Goal: Answer question/provide support: Share knowledge or assist other users

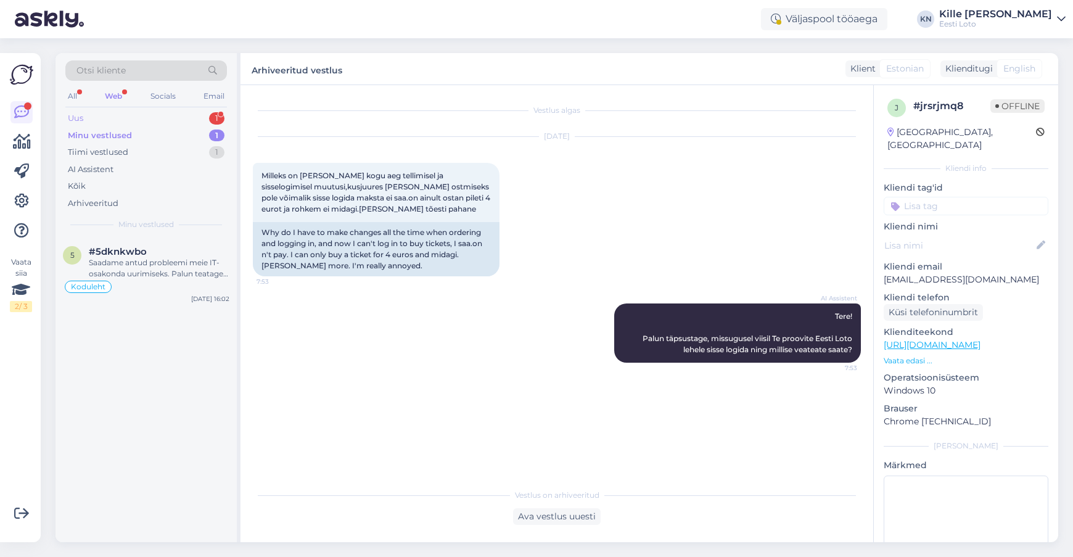
click at [115, 114] on div "Uus 1" at bounding box center [146, 118] width 162 height 17
click at [163, 284] on div "e #eoadggz7 4 5 € [DATE] 20:01" at bounding box center [145, 389] width 181 height 305
click at [160, 271] on div "e #eoadggz7 4 5 € [DATE] 20:01" at bounding box center [145, 259] width 181 height 44
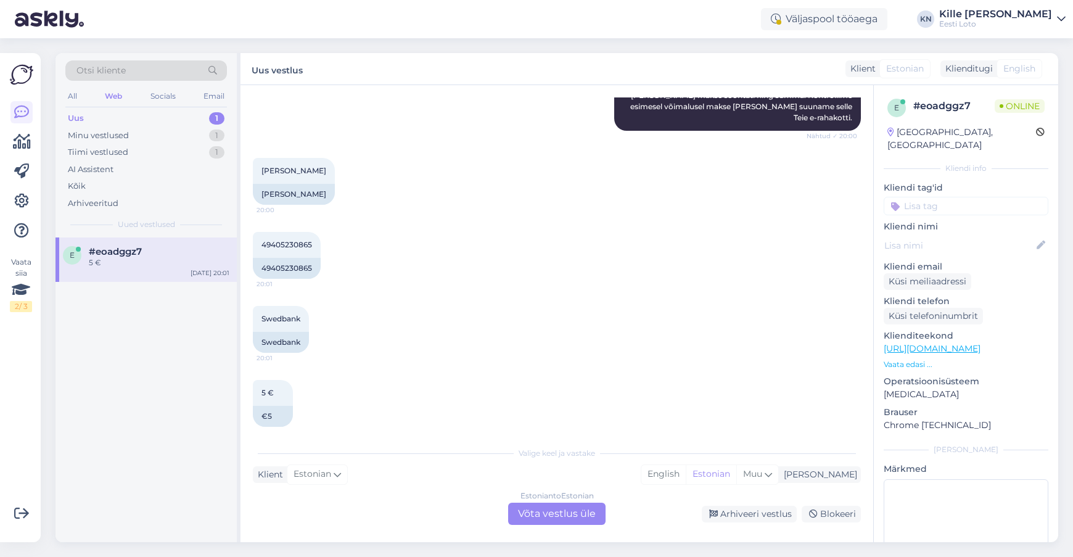
click at [544, 531] on div "Vestlus algas [DATE] Tere tegin [PERSON_NAME] pangast sissemakse aga see ei lae…" at bounding box center [556, 313] width 632 height 457
click at [546, 523] on div "Estonian to Estonian Võta vestlus üle" at bounding box center [556, 513] width 97 height 22
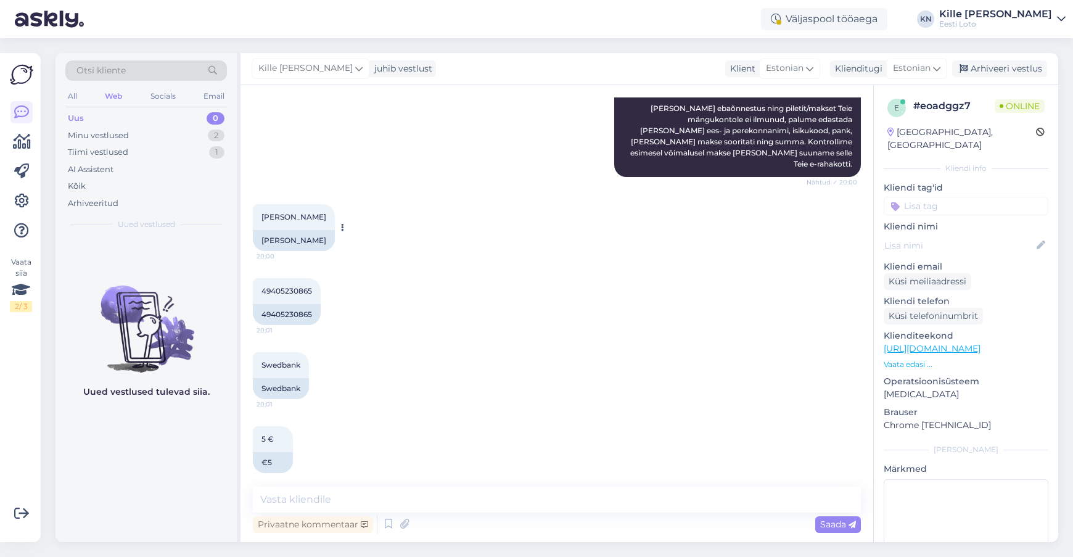
click at [304, 204] on div "[PERSON_NAME] 20:00" at bounding box center [294, 217] width 82 height 26
click at [310, 212] on span "[PERSON_NAME]" at bounding box center [293, 216] width 65 height 9
copy span "Zaripova"
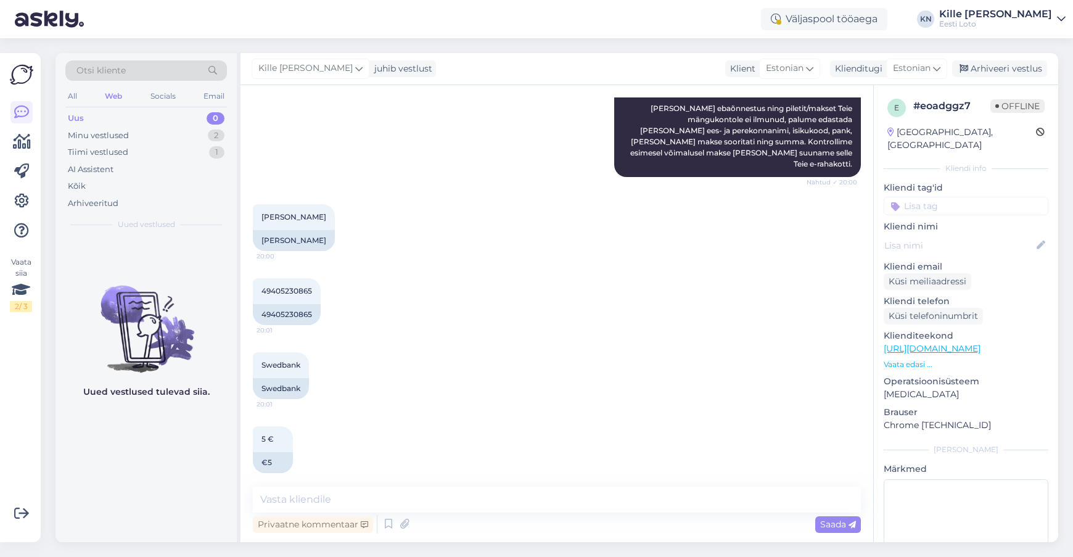
scroll to position [0, 0]
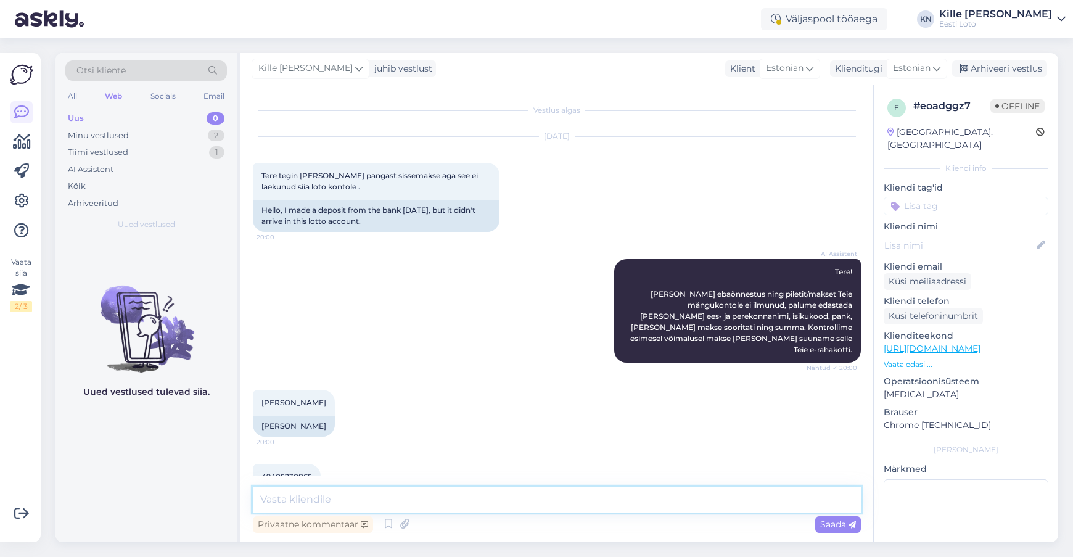
click at [492, 502] on textarea at bounding box center [557, 499] width 608 height 26
paste textarea "Kahjuks Teie makse ebaõnnestus tehnilise [PERSON_NAME] tõttu. Kontrollisime mak…"
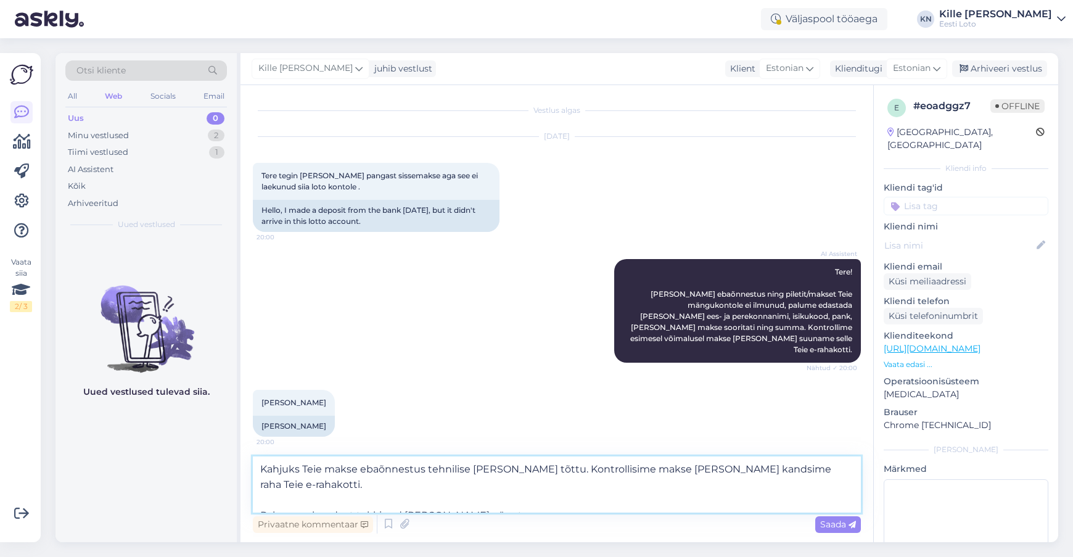
click at [326, 471] on textarea "Kahjuks Teie makse ebaõnnestus tehnilise [PERSON_NAME] tõttu. Kontrollisime mak…" at bounding box center [557, 484] width 608 height 56
type textarea "Kahjuks Teie sissemakse ebaõnnestus tehnilise [PERSON_NAME] tõttu. Kontrollisim…"
click at [824, 525] on span "Saada" at bounding box center [838, 523] width 36 height 11
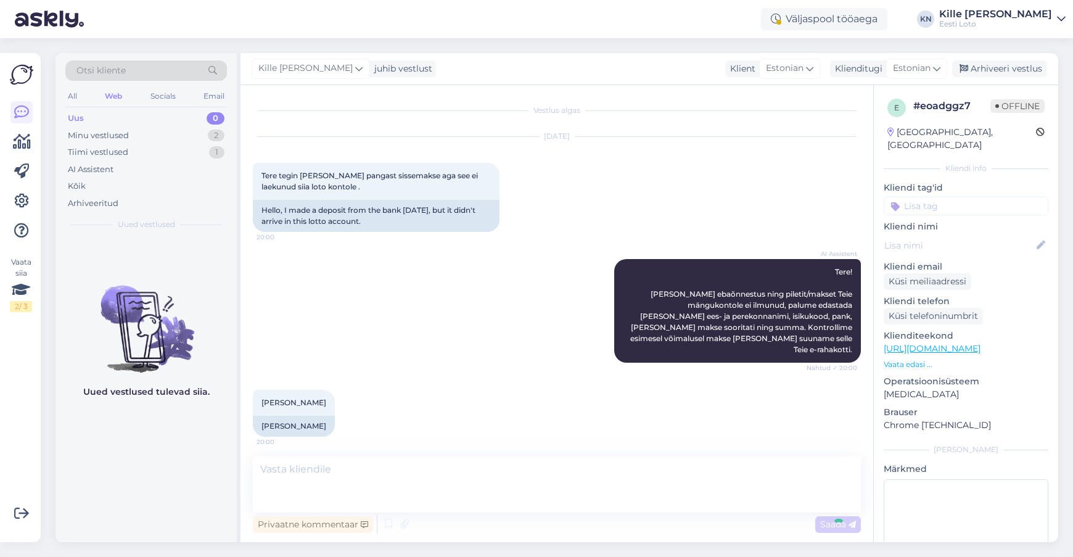
scroll to position [272, 0]
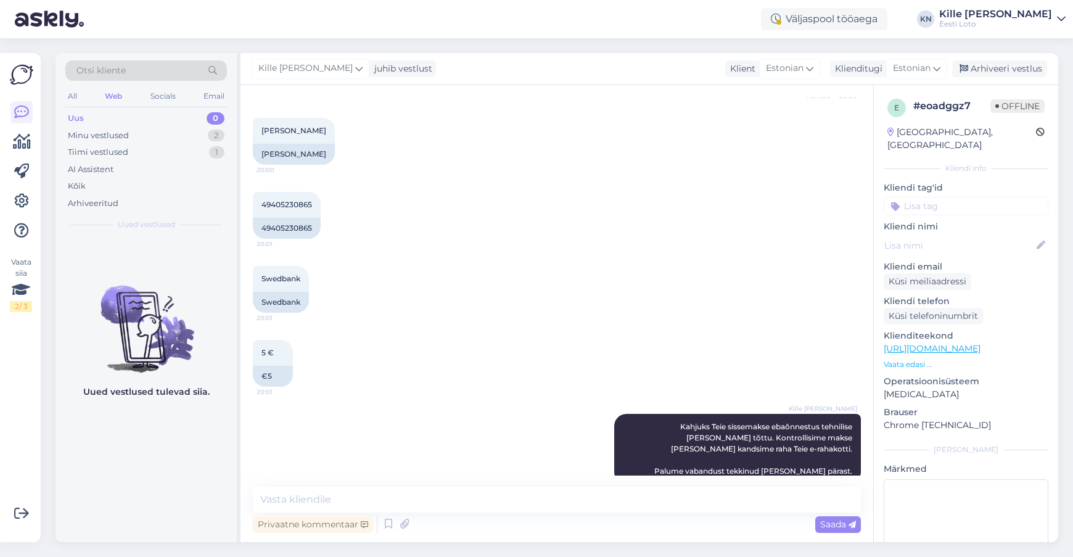
click at [946, 200] on input at bounding box center [965, 206] width 165 height 18
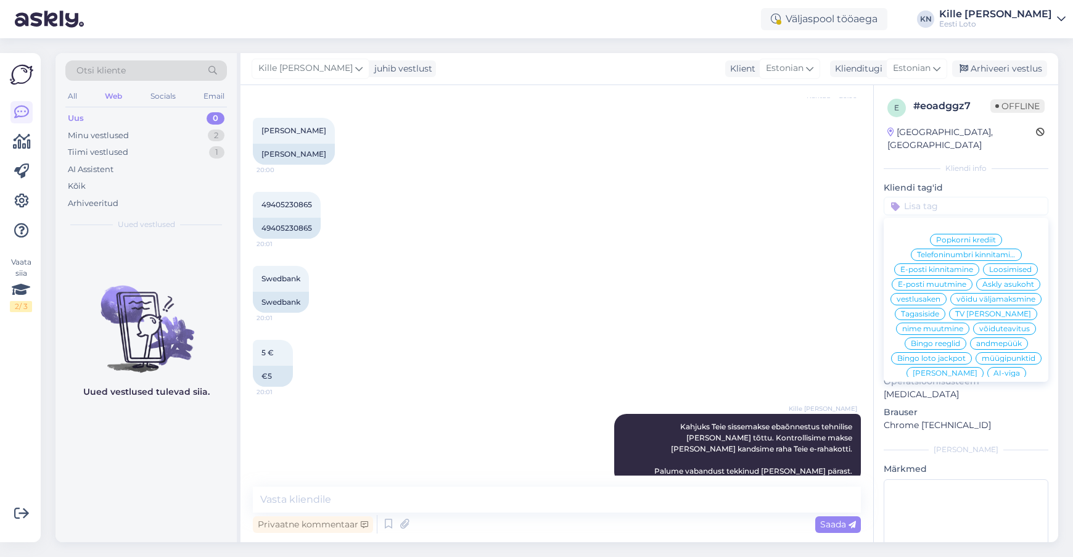
scroll to position [265, 0]
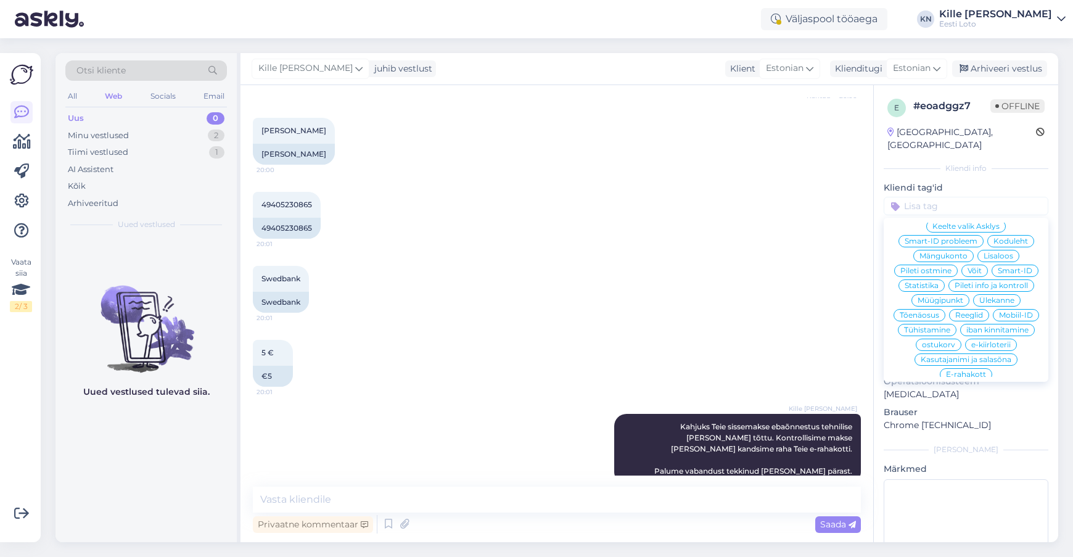
click at [968, 370] on span "E-rahakott" at bounding box center [966, 373] width 40 height 7
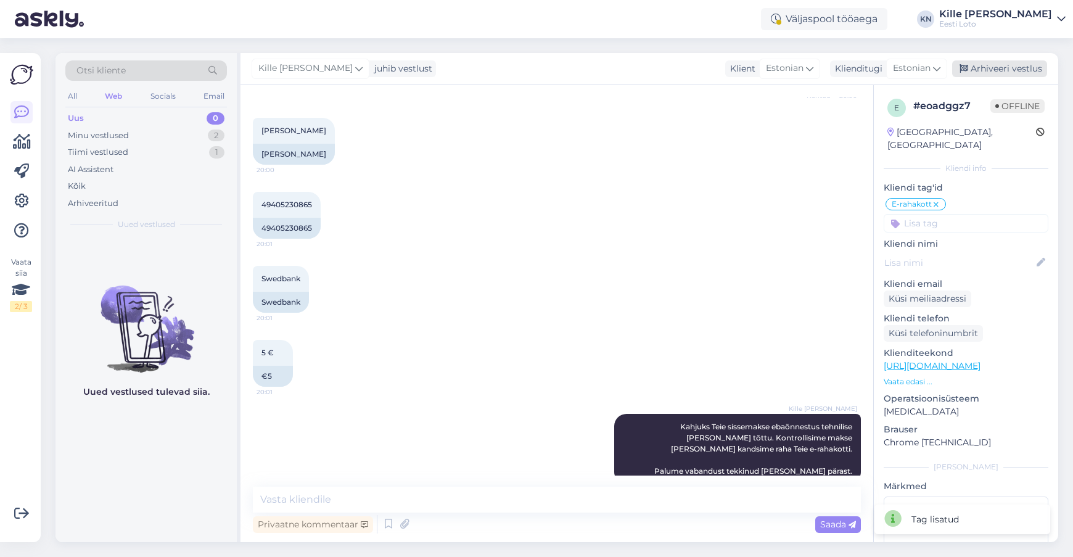
click at [980, 67] on div "Arhiveeri vestlus" at bounding box center [999, 68] width 95 height 17
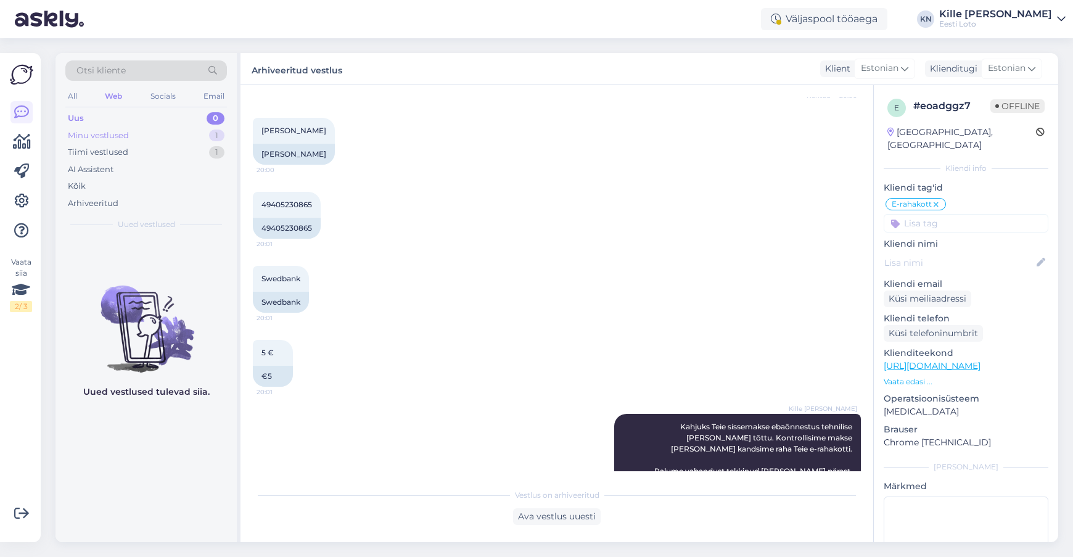
click at [97, 133] on div "Minu vestlused" at bounding box center [98, 135] width 61 height 12
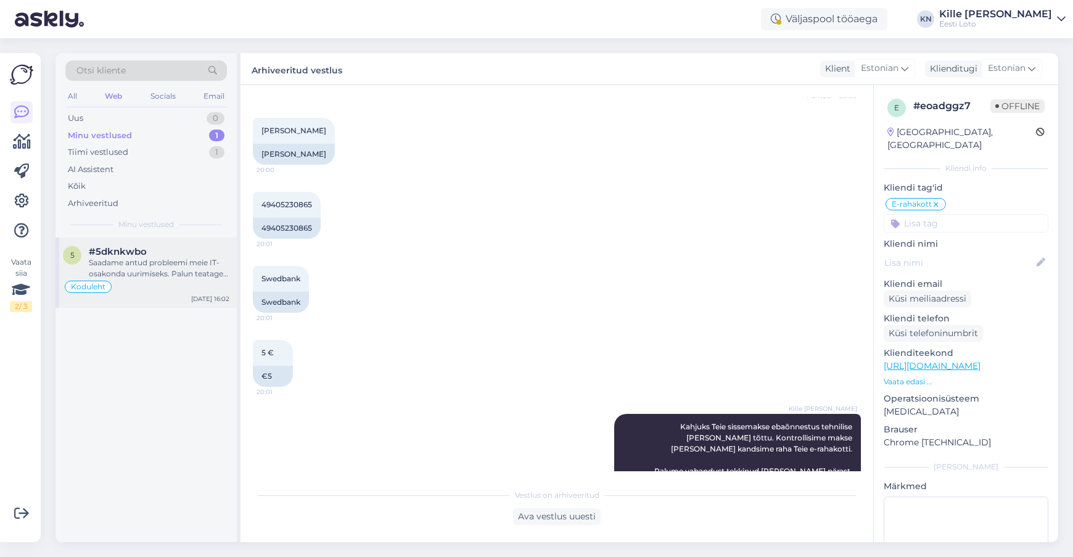
click at [130, 243] on div "5 #5dknkwbo Saadame antud probleemi meie IT-osakonda uurimiseks. Palun teatage …" at bounding box center [145, 272] width 181 height 70
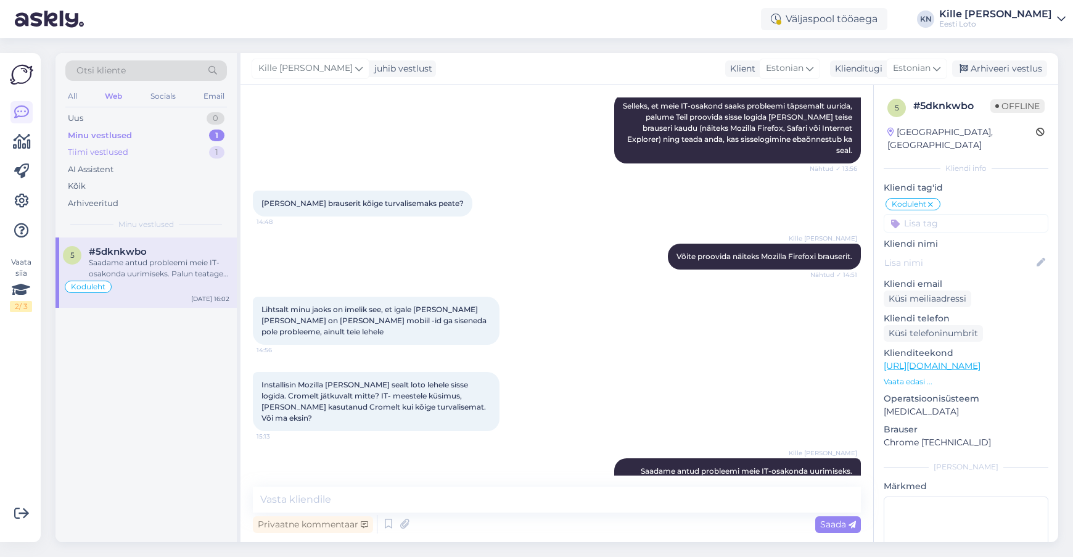
click at [136, 155] on div "Tiimi vestlused 1" at bounding box center [146, 152] width 162 height 17
